Goal: Find specific page/section: Find specific page/section

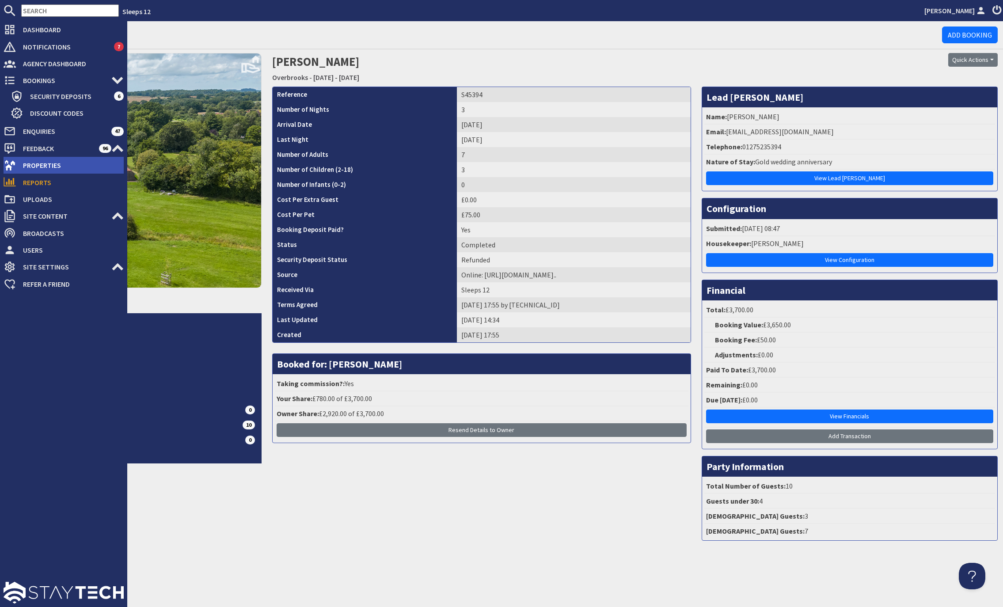
click at [35, 165] on span "Properties" at bounding box center [70, 165] width 108 height 14
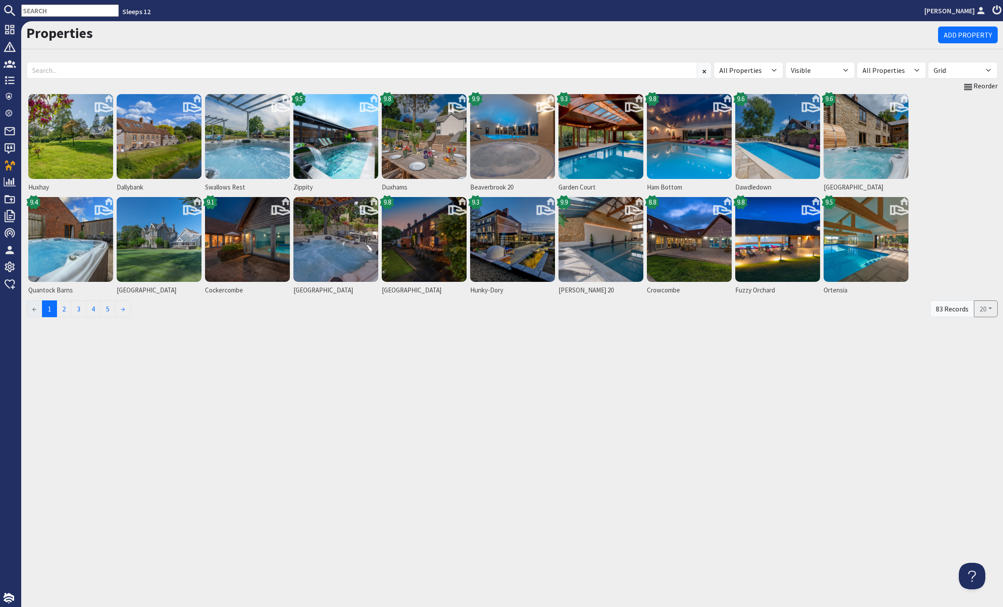
click at [57, 4] on nav "Sleeps 12 [PERSON_NAME]" at bounding box center [501, 10] width 1003 height 21
click at [56, 6] on input "text" at bounding box center [70, 10] width 98 height 12
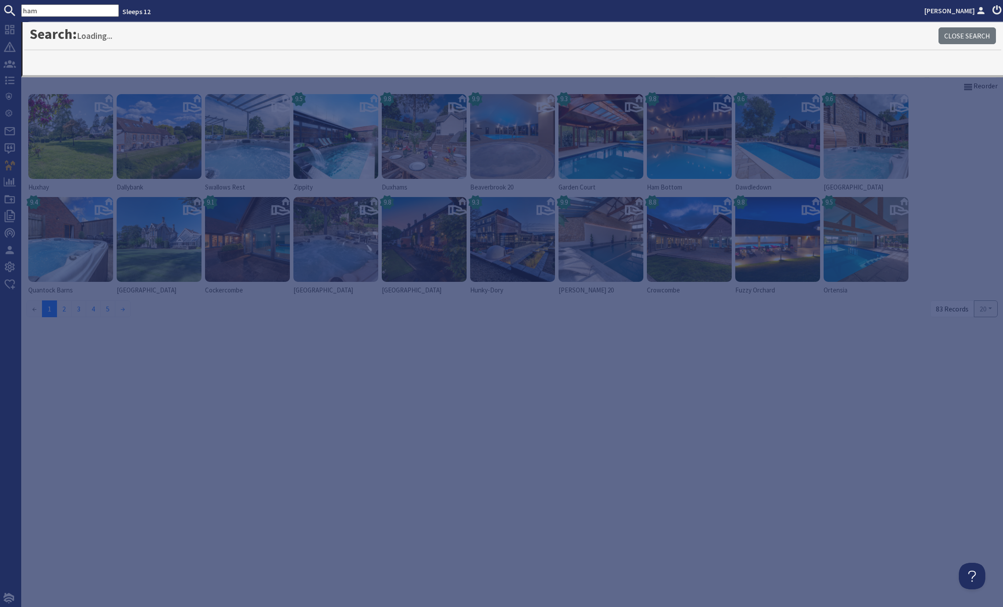
type input "ham"
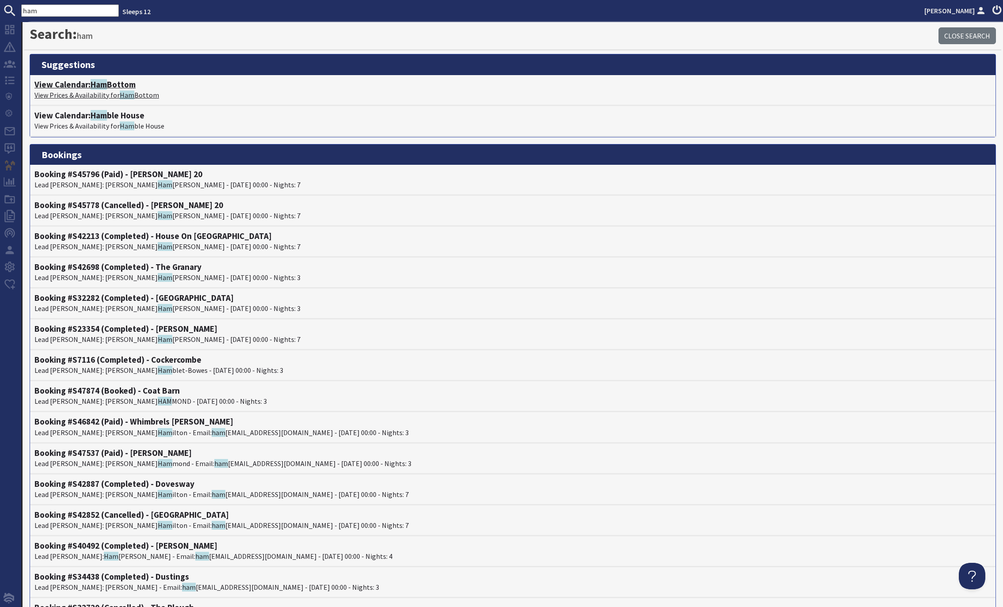
click at [89, 83] on h4 "View Calendar: Ham Bottom" at bounding box center [512, 85] width 957 height 10
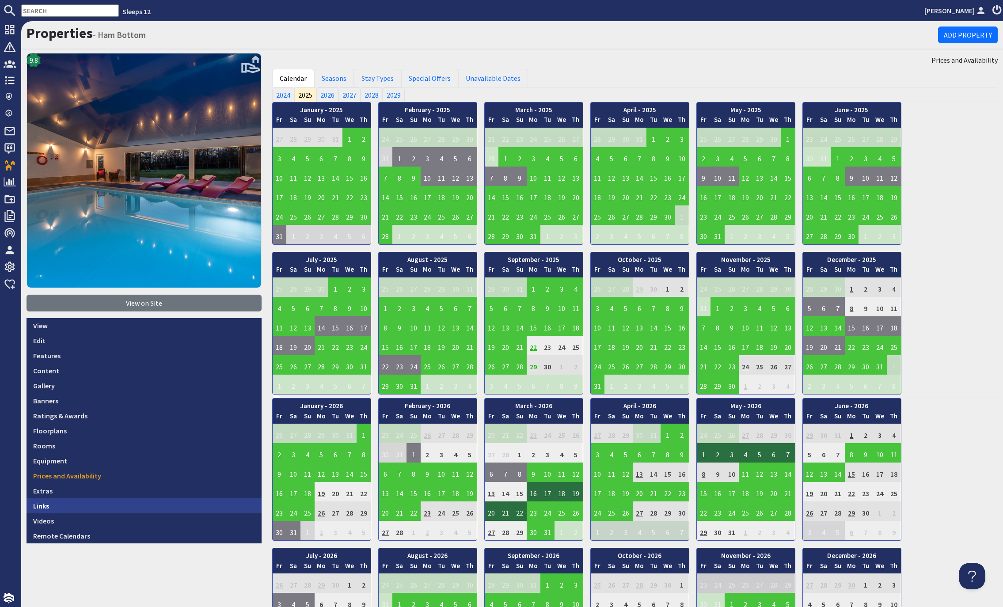
click at [39, 507] on link "Links" at bounding box center [144, 506] width 235 height 15
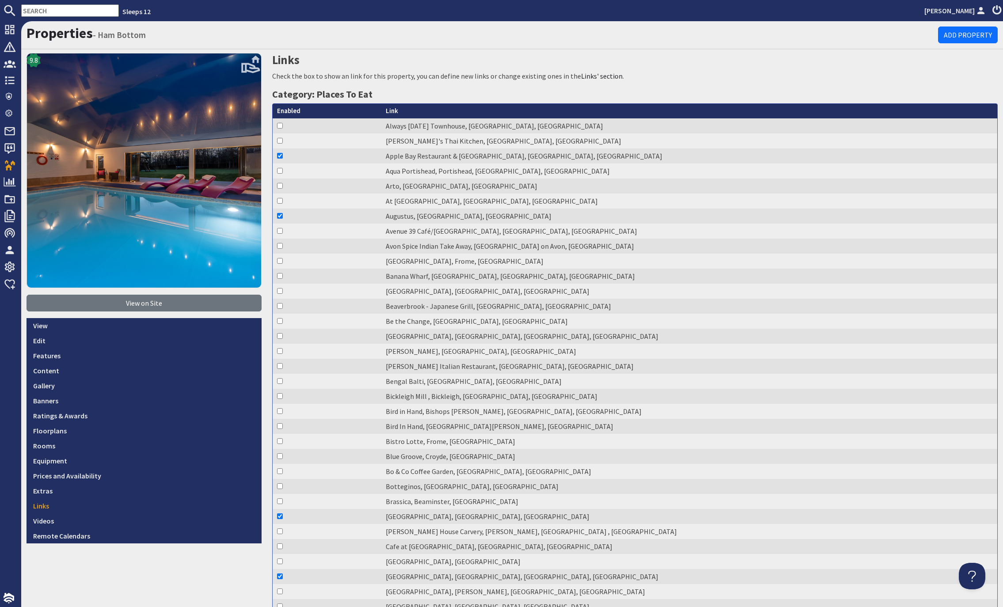
click at [205, 25] on h1 "Properties - [GEOGRAPHIC_DATA]" at bounding box center [483, 33] width 912 height 17
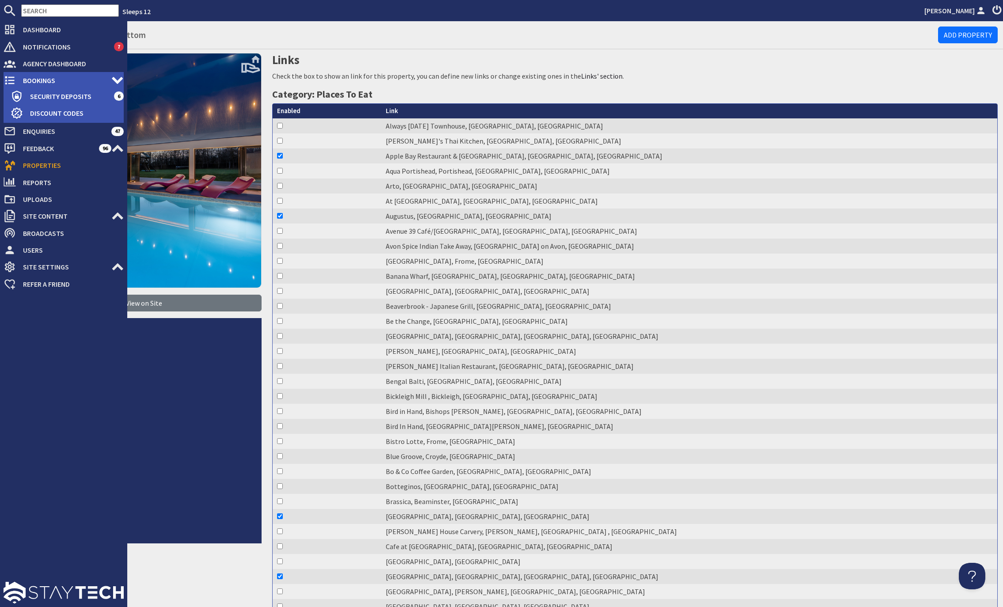
click at [41, 80] on span "Bookings" at bounding box center [63, 80] width 95 height 14
